Goal: Task Accomplishment & Management: Contribute content

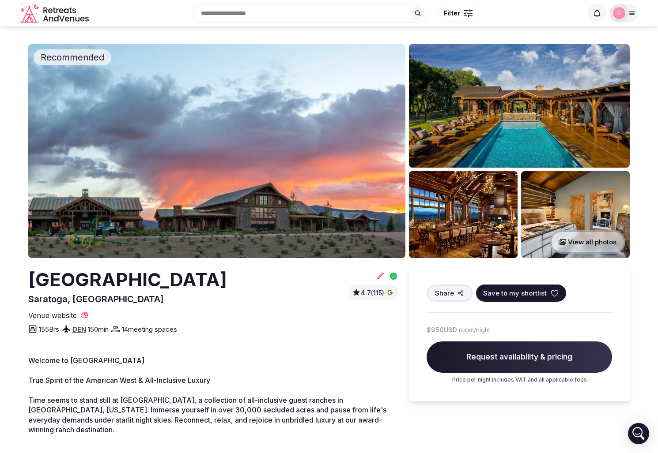
click at [623, 17] on div at bounding box center [619, 13] width 12 height 12
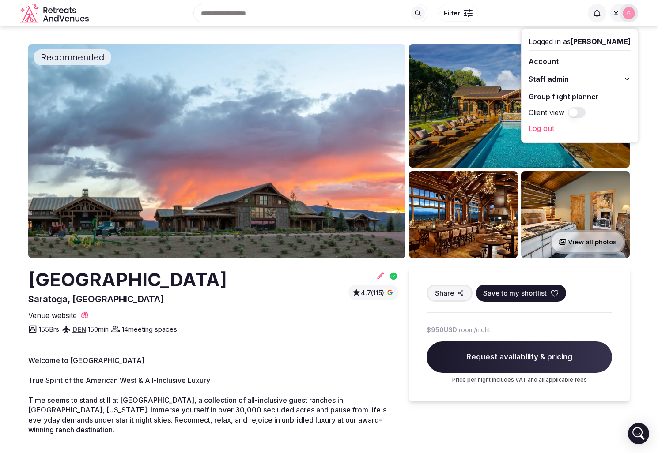
click at [581, 73] on button "Staff admin" at bounding box center [579, 79] width 102 height 14
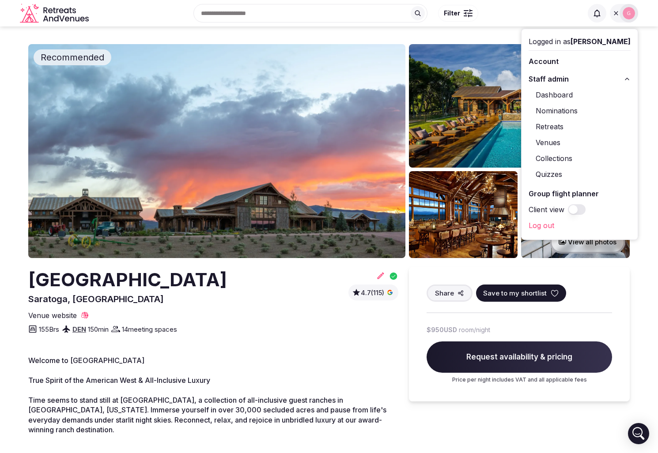
click at [571, 145] on link "Venues" at bounding box center [579, 143] width 102 height 14
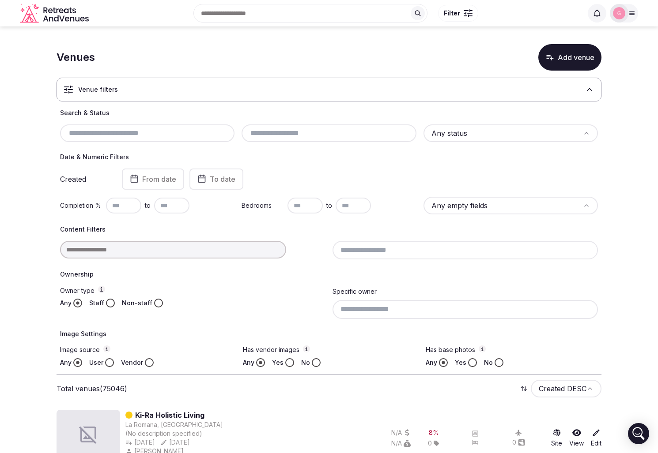
click at [569, 63] on button "Add venue" at bounding box center [569, 57] width 63 height 26
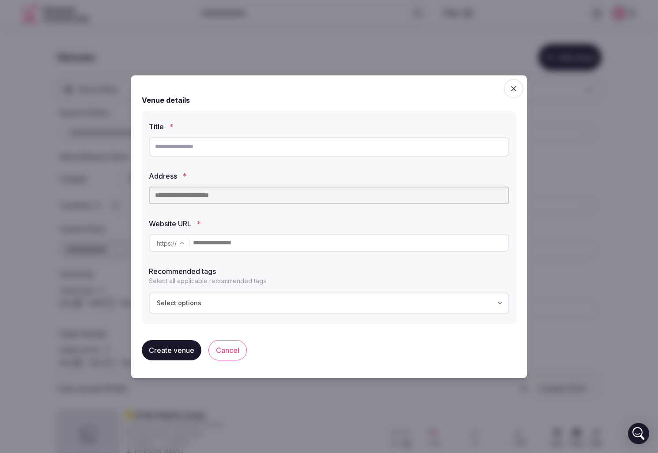
click at [288, 29] on div at bounding box center [329, 226] width 658 height 453
